Goal: Information Seeking & Learning: Find contact information

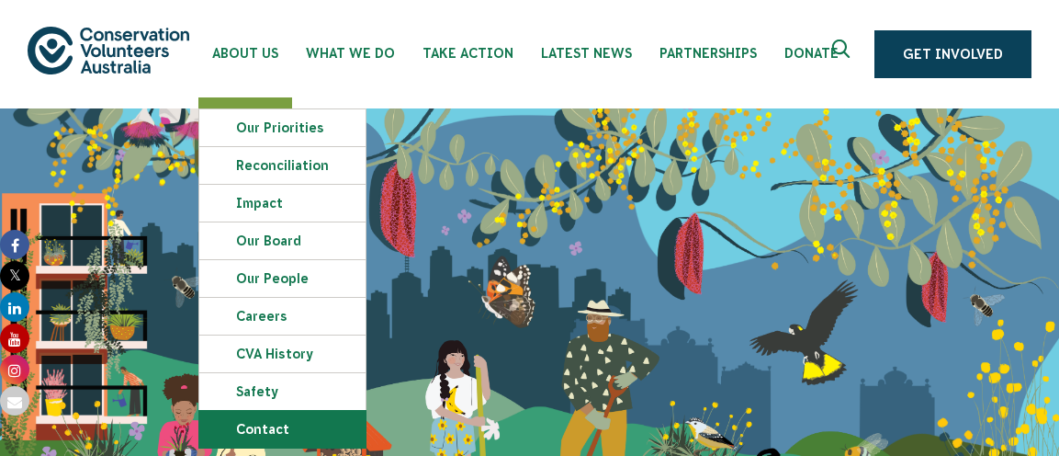
click at [263, 429] on link "Contact" at bounding box center [282, 429] width 166 height 37
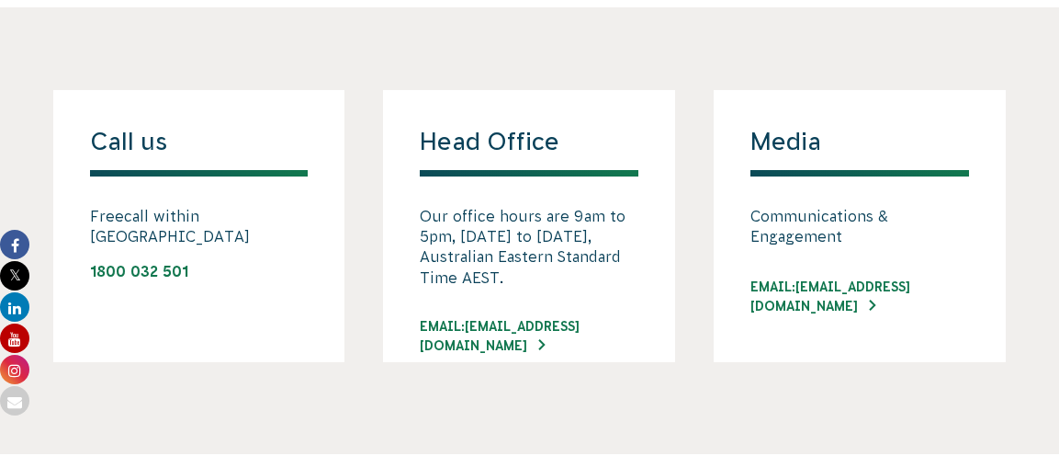
scroll to position [1444, 0]
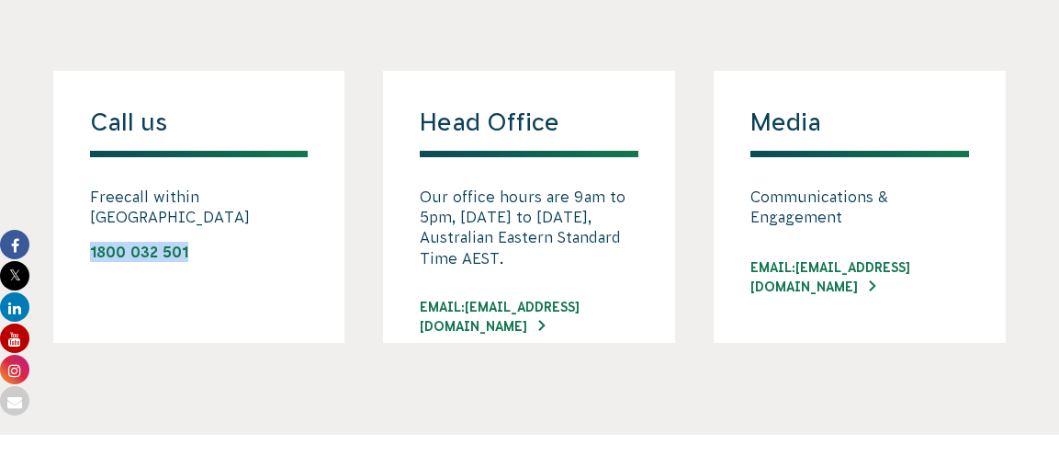
drag, startPoint x: 86, startPoint y: 229, endPoint x: 199, endPoint y: 233, distance: 113.1
click at [199, 233] on div "Call us Freecall within Australia 1800 032 501" at bounding box center [199, 207] width 292 height 272
copy link "1800 032 501"
click at [609, 305] on link "EMAIL: INFO@CVA.ORG.AU" at bounding box center [529, 317] width 219 height 39
copy link "1800 032 501"
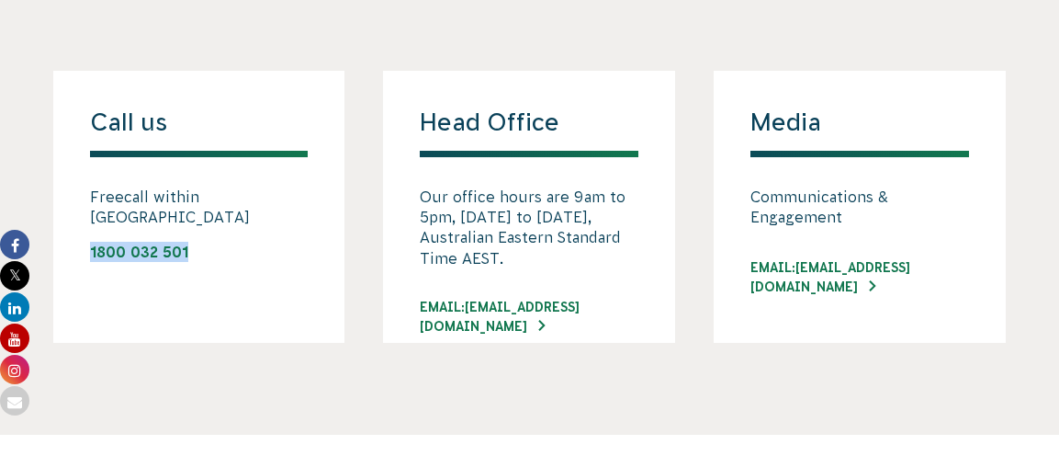
copy link "1800 032 501"
